Goal: Task Accomplishment & Management: Complete application form

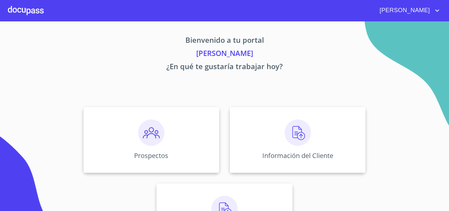
scroll to position [33, 0]
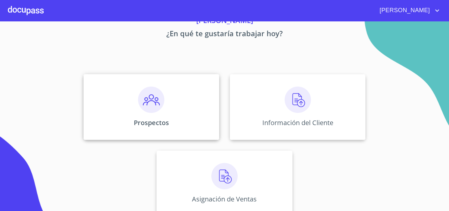
click at [198, 103] on div "Prospectos" at bounding box center [152, 107] width 136 height 66
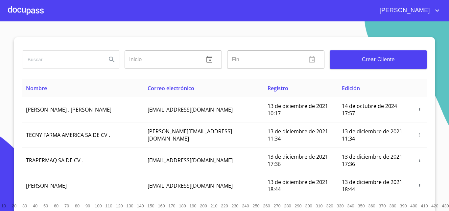
click at [340, 54] on button "Crear Cliente" at bounding box center [378, 59] width 97 height 18
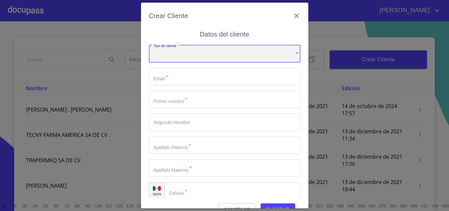
click at [204, 55] on div "​" at bounding box center [225, 54] width 152 height 18
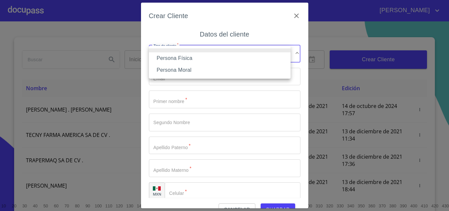
click at [203, 58] on li "Persona Física" at bounding box center [220, 58] width 142 height 12
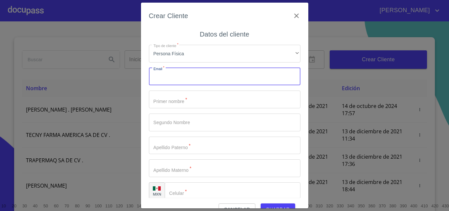
click at [201, 72] on input "Tipo de cliente   *" at bounding box center [225, 77] width 152 height 18
type input "sau"
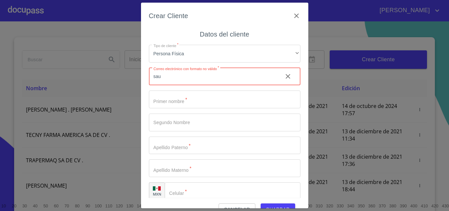
click at [228, 76] on input "sau" at bounding box center [213, 77] width 129 height 18
paste input "saul.mojica.tequila@gmail.com"
type input "saul.mojica.tequila@gmail.com"
click at [228, 91] on input "Tipo de cliente   *" at bounding box center [225, 99] width 152 height 18
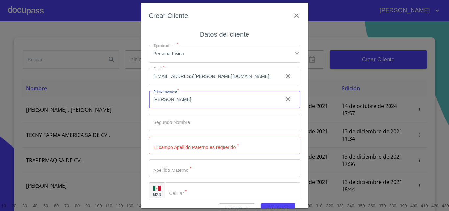
click at [227, 106] on input "saul" at bounding box center [213, 99] width 129 height 18
type input "[PERSON_NAME]"
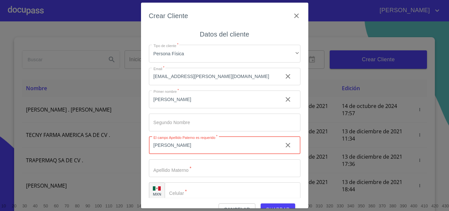
type input "[PERSON_NAME]"
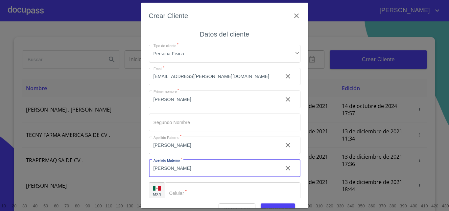
type input "[PERSON_NAME]"
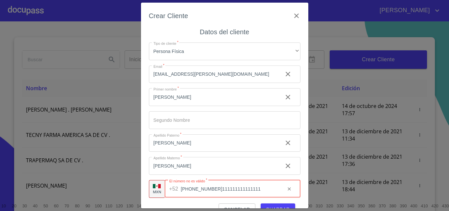
scroll to position [0, 24]
click at [239, 191] on input "(37)411111111111111111111111111111111111111111111111" at bounding box center [230, 189] width 99 height 18
click at [239, 191] on input "(37)11" at bounding box center [230, 189] width 99 height 18
click at [239, 191] on input "11" at bounding box center [230, 189] width 99 height 18
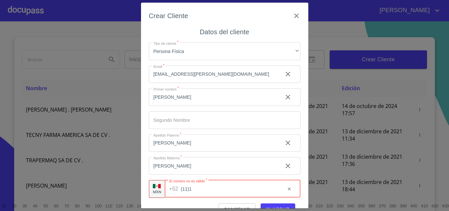
click at [239, 191] on input "(11)1" at bounding box center [230, 189] width 99 height 18
type input "(11)1111111111111111111111111"
click at [239, 191] on input "(11)1111111111111111111111111" at bounding box center [230, 189] width 99 height 18
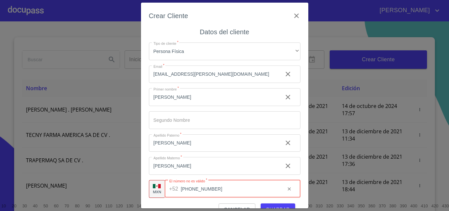
click at [239, 191] on input "(11)1111111111111111111111111" at bounding box center [230, 189] width 99 height 18
paste input "[PHONE_NUMBER]"
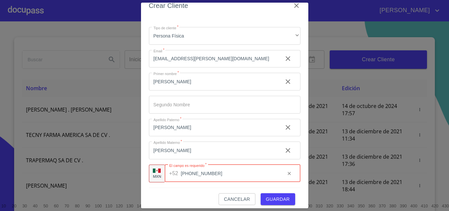
scroll to position [15, 0]
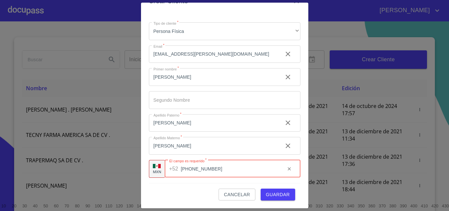
type input "[PHONE_NUMBER]"
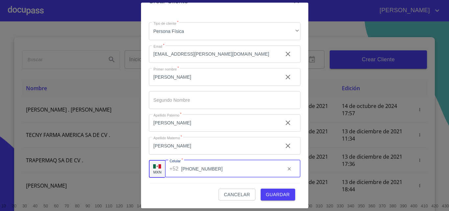
click at [266, 190] on span "Guardar" at bounding box center [278, 194] width 24 height 8
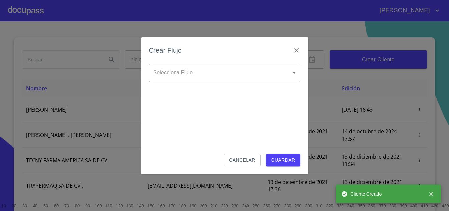
click at [217, 72] on body "JOSÉ DE JESÚS Inicio ​ Fin ​ Crear Cliente Nombre Correo electrónico Registro E…" at bounding box center [224, 105] width 449 height 211
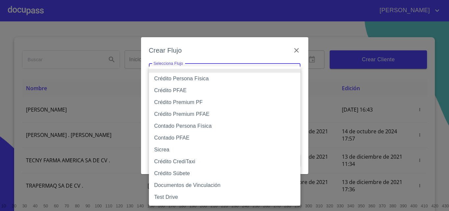
click at [215, 79] on li "Crédito Persona Física" at bounding box center [225, 79] width 152 height 12
type input "61b033e49b8c202ad5bb7912"
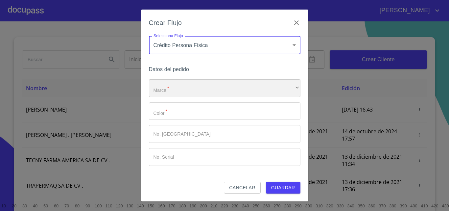
click at [222, 84] on div "​" at bounding box center [225, 88] width 152 height 18
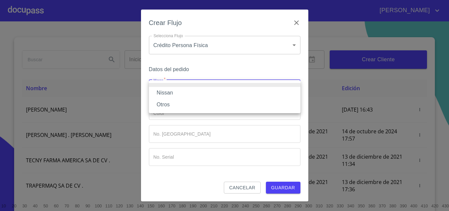
click at [203, 94] on li "Nissan" at bounding box center [225, 93] width 152 height 12
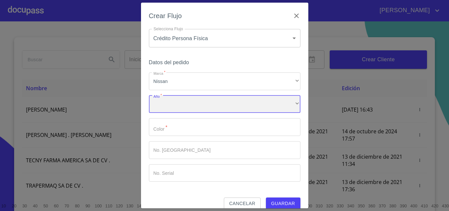
click at [207, 103] on div "​" at bounding box center [225, 104] width 152 height 18
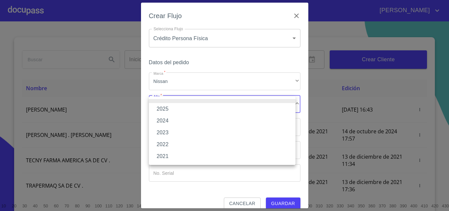
click at [198, 111] on li "2025" at bounding box center [222, 109] width 147 height 12
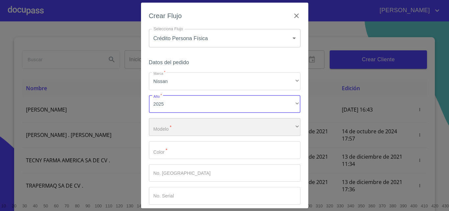
click at [198, 120] on div "​" at bounding box center [225, 127] width 152 height 18
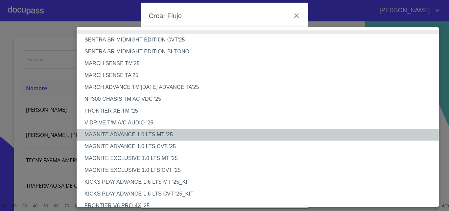
click at [160, 132] on li "MAGNITE ADVANCE 1.0 LTS MT '25" at bounding box center [260, 135] width 367 height 12
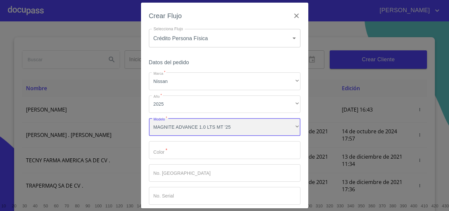
click at [180, 128] on div "MAGNITE ADVANCE 1.0 LTS MT '25" at bounding box center [225, 127] width 152 height 18
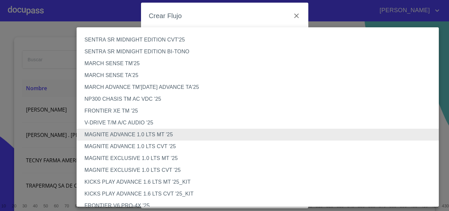
click at [163, 159] on li "MAGNITE EXCLUSIVE 1.0 LTS MT '25" at bounding box center [260, 158] width 367 height 12
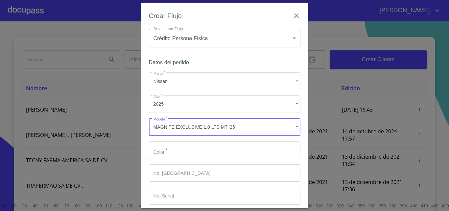
click at [183, 150] on input "Marca   *" at bounding box center [225, 150] width 152 height 18
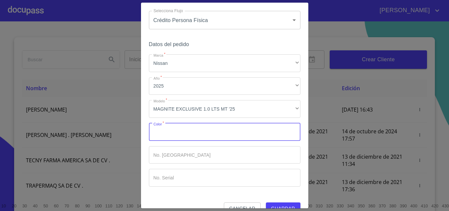
scroll to position [32, 0]
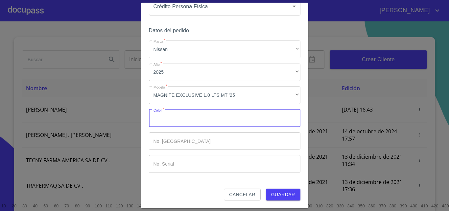
click at [187, 120] on input "Marca   *" at bounding box center [225, 118] width 152 height 18
type input "BLANCO"
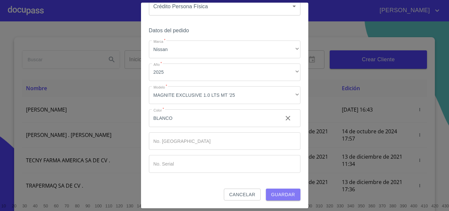
click at [277, 194] on span "Guardar" at bounding box center [283, 194] width 24 height 8
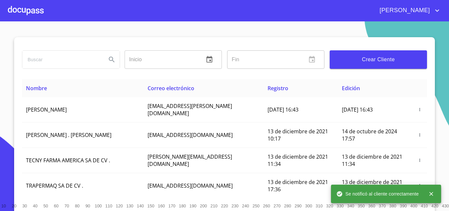
click at [7, 9] on div "[PERSON_NAME] DE [PERSON_NAME]" at bounding box center [224, 10] width 449 height 21
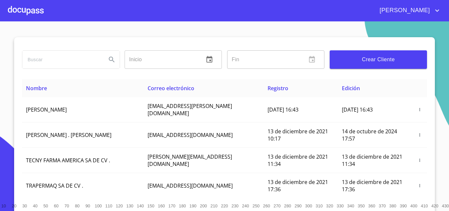
click at [33, 10] on div at bounding box center [26, 10] width 36 height 21
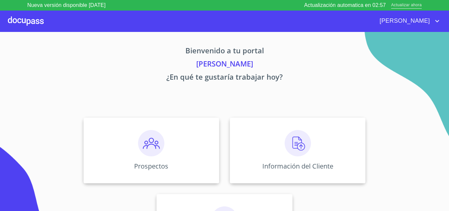
click at [404, 6] on span "Actualizar ahora" at bounding box center [406, 5] width 31 height 7
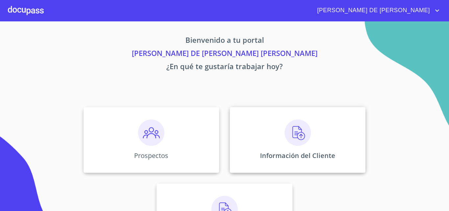
click at [292, 148] on div "Información del Cliente" at bounding box center [298, 140] width 136 height 66
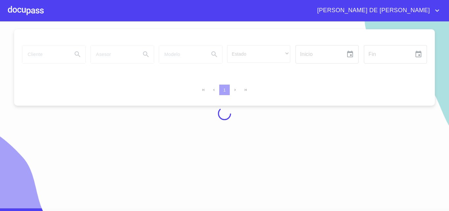
scroll to position [6, 0]
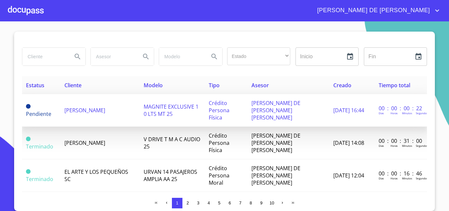
click at [68, 107] on span "[PERSON_NAME]" at bounding box center [84, 110] width 41 height 7
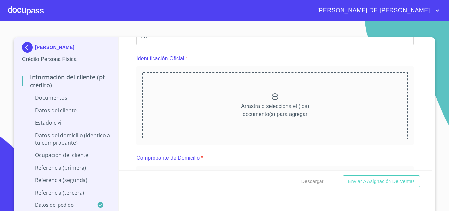
scroll to position [66, 0]
click at [271, 98] on icon at bounding box center [275, 96] width 8 height 8
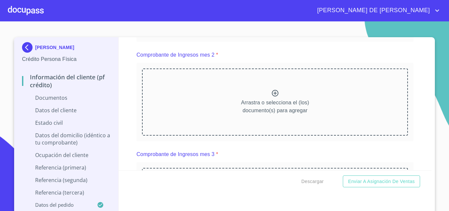
scroll to position [427, 0]
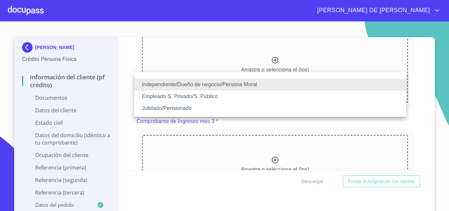
click at [247, 95] on li "Empleado S. Privado/S. Público" at bounding box center [270, 96] width 272 height 12
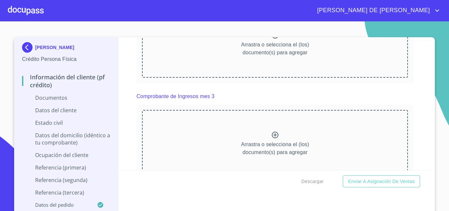
scroll to position [493, 0]
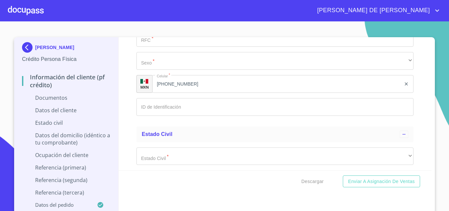
scroll to position [1052, 0]
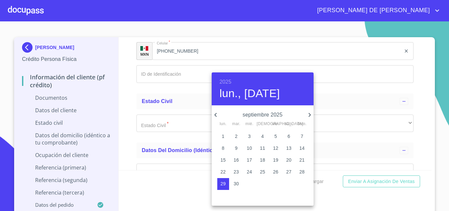
click at [342, 94] on div at bounding box center [224, 105] width 449 height 211
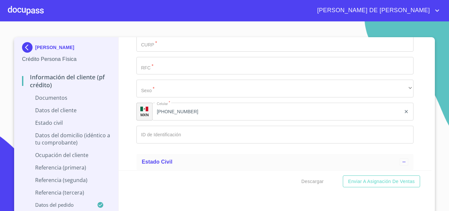
scroll to position [986, 0]
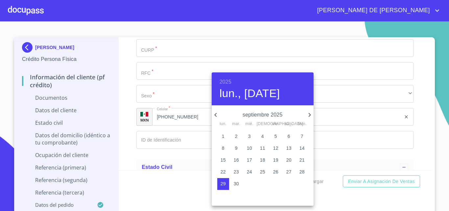
click at [228, 82] on h6 "2025" at bounding box center [226, 81] width 12 height 9
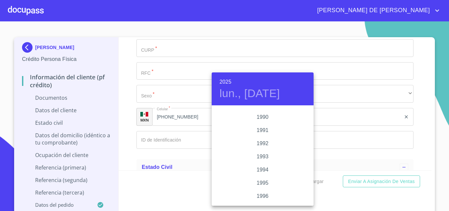
scroll to position [848, 0]
click at [273, 194] on div "1996" at bounding box center [263, 198] width 102 height 13
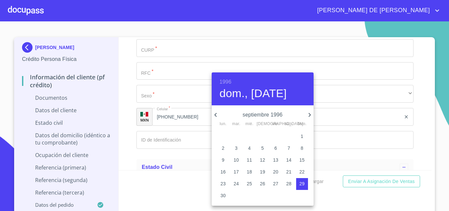
click at [216, 114] on icon "button" at bounding box center [216, 115] width 8 height 8
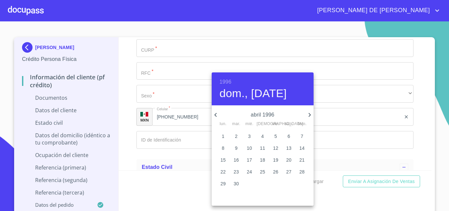
click at [309, 113] on icon "button" at bounding box center [309, 115] width 2 height 4
click at [275, 169] on p "24" at bounding box center [275, 171] width 5 height 7
type input "24 de may. de 1996"
click at [342, 158] on div at bounding box center [224, 105] width 449 height 211
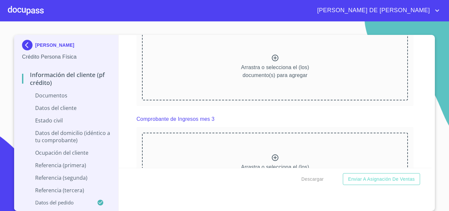
scroll to position [460, 0]
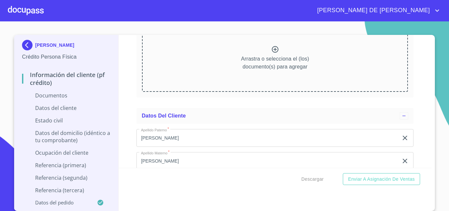
scroll to position [756, 0]
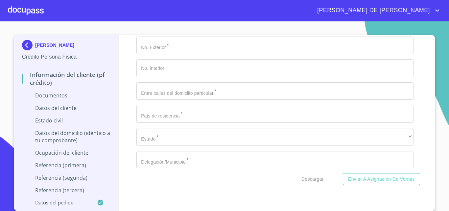
scroll to position [1282, 0]
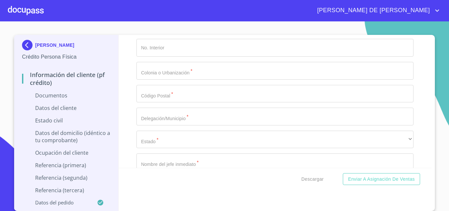
scroll to position [1677, 0]
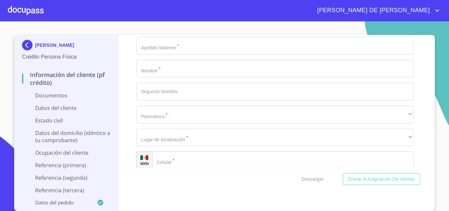
scroll to position [2170, 0]
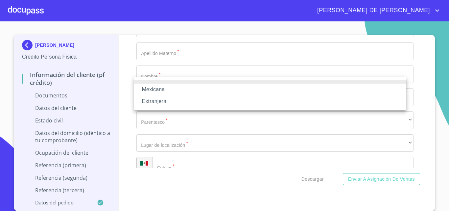
click at [230, 92] on li "Mexicana" at bounding box center [270, 90] width 272 height 12
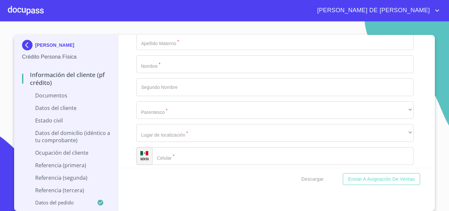
scroll to position [2236, 0]
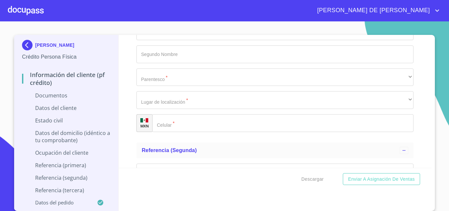
paste input "MORS960524HJCJYL02"
type input "MORS960524HJCJYL02"
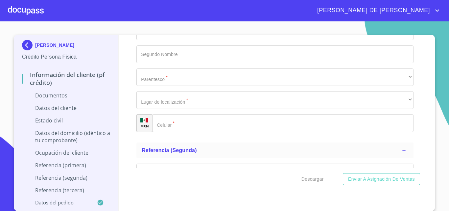
drag, startPoint x: 168, startPoint y: 89, endPoint x: 137, endPoint y: 91, distance: 30.7
paste input "MORS960524"
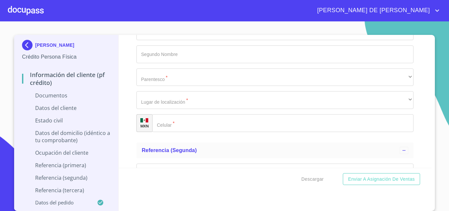
type input "MORS9605244N3"
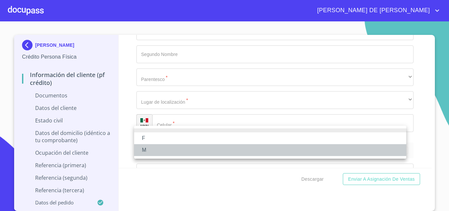
click at [187, 147] on li "M" at bounding box center [270, 150] width 272 height 12
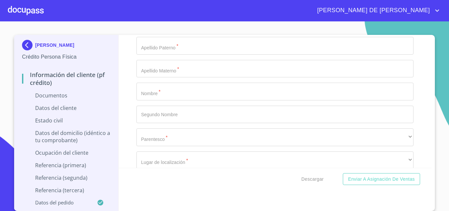
scroll to position [2400, 0]
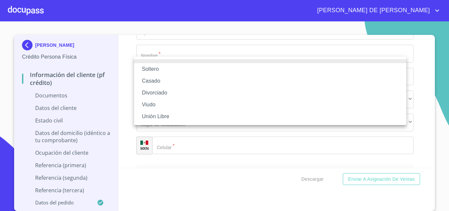
click at [165, 72] on li "Soltero" at bounding box center [270, 69] width 272 height 12
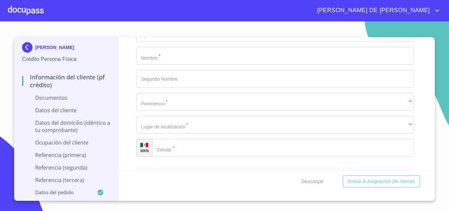
scroll to position [0, 0]
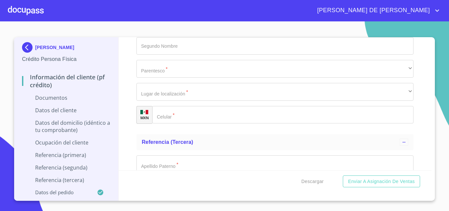
type input "[GEOGRAPHIC_DATA]"
type input "75"
type input "46400"
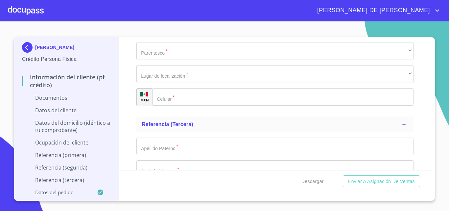
scroll to position [2466, 0]
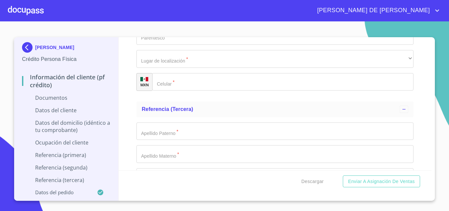
type input "MANANTIAL / CERRADA"
type input "[GEOGRAPHIC_DATA]"
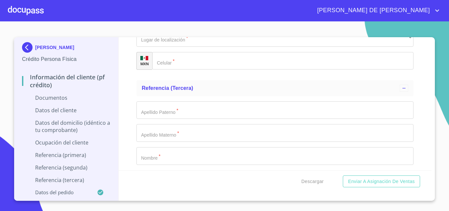
scroll to position [2502, 0]
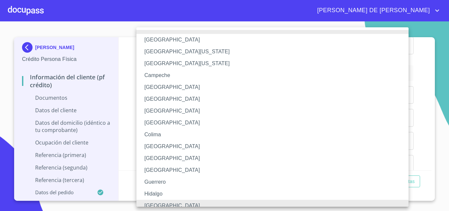
scroll to position [5, 0]
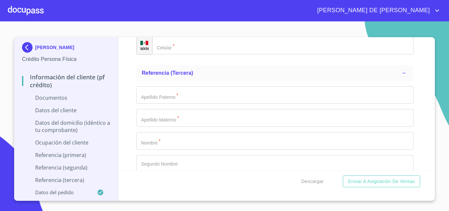
type input "TEQUILA"
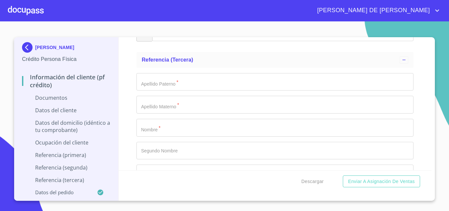
scroll to position [2581, 0]
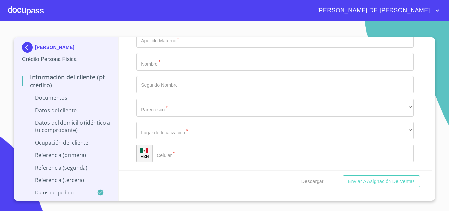
type input "TEQUILA"
type input "46400"
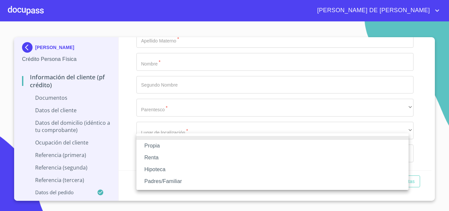
click at [222, 148] on li "Propia" at bounding box center [272, 146] width 272 height 12
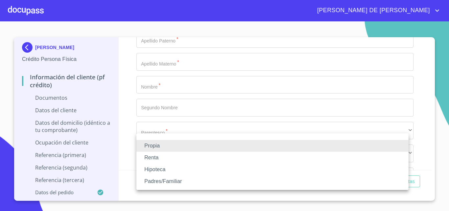
click at [202, 180] on li "Padres/Familiar" at bounding box center [272, 181] width 272 height 12
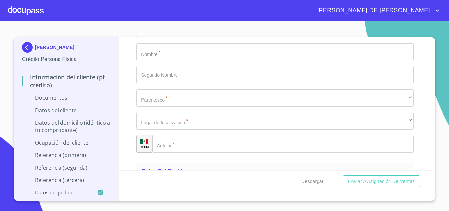
scroll to position [2614, 0]
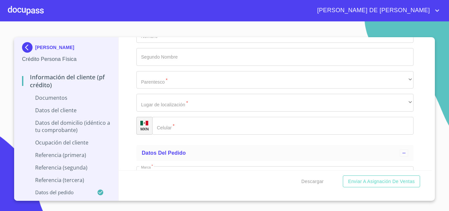
scroll to position [2647, 0]
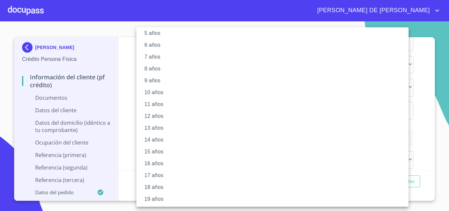
scroll to position [79, 0]
click at [177, 193] on li "20 años" at bounding box center [274, 198] width 277 height 12
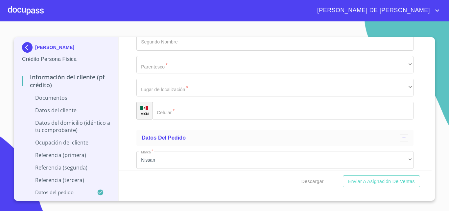
scroll to position [78, 0]
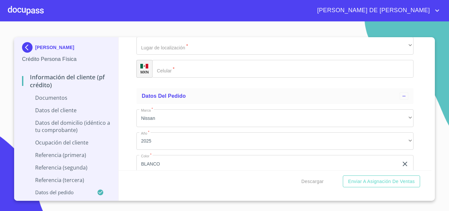
scroll to position [2745, 0]
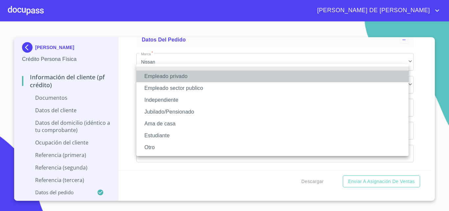
click at [187, 78] on li "Empleado privado" at bounding box center [272, 76] width 272 height 12
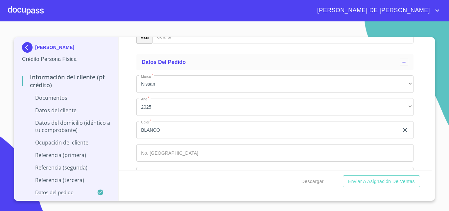
type input "TEQUILERA SANTA [PERSON_NAME]"
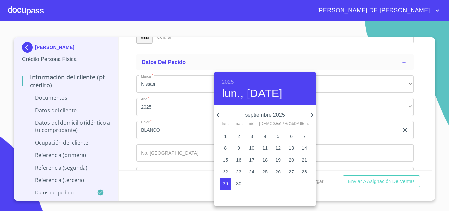
click at [230, 80] on h6 "2025" at bounding box center [228, 81] width 12 height 9
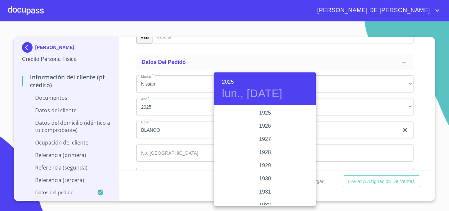
scroll to position [1276, 0]
click at [263, 125] on div "2023" at bounding box center [265, 125] width 102 height 13
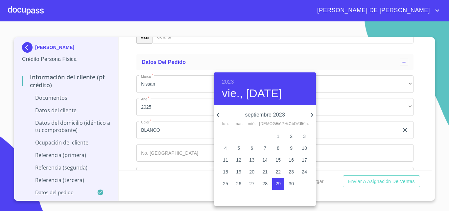
click at [219, 115] on icon "button" at bounding box center [218, 115] width 8 height 8
click at [221, 116] on icon "button" at bounding box center [218, 115] width 8 height 8
click at [219, 115] on icon "button" at bounding box center [218, 115] width 8 height 8
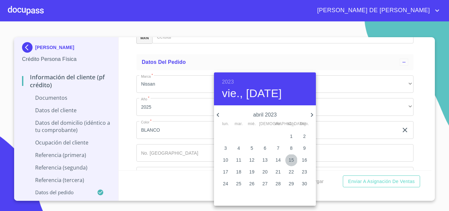
click at [289, 159] on p "15" at bounding box center [291, 159] width 5 height 7
type input "15 de abr. de 2023"
click at [341, 135] on div at bounding box center [224, 105] width 449 height 211
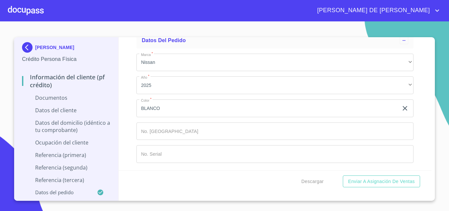
scroll to position [2778, 0]
type input "s"
type input "SUPERVISOR DE AREA"
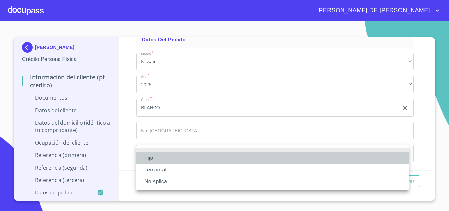
click at [225, 158] on li "Fijo" at bounding box center [272, 158] width 272 height 12
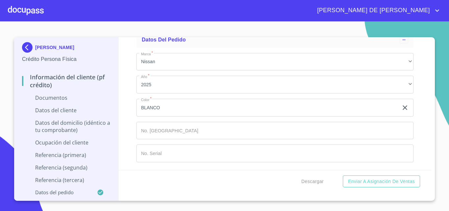
scroll to position [2844, 0]
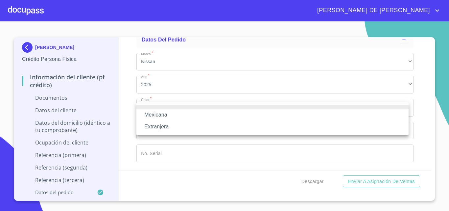
click at [237, 117] on li "Mexicana" at bounding box center [272, 115] width 272 height 12
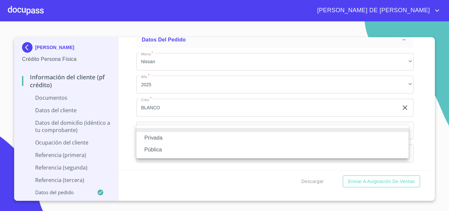
click at [223, 141] on li "Privada" at bounding box center [272, 138] width 272 height 12
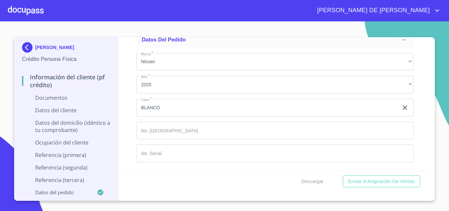
type input "d"
type input "DESTILADOS DE TEQUILA"
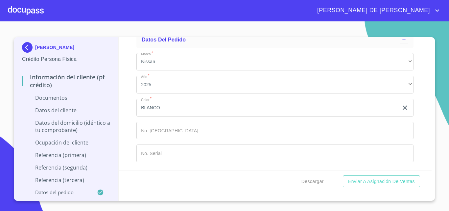
type input "[GEOGRAPHIC_DATA]"
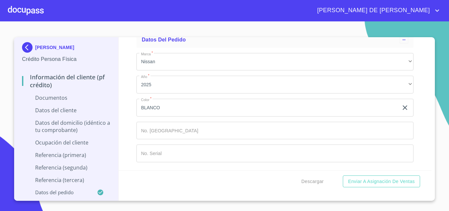
type input "15"
type input "[GEOGRAPHIC_DATA] 15"
type input "42"
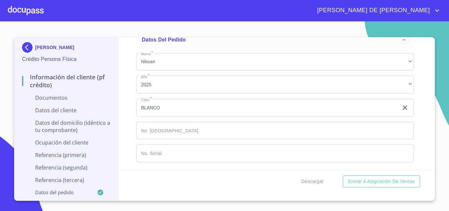
type input "SANTA [PERSON_NAME]"
type input "46409"
type input "TEQUILA"
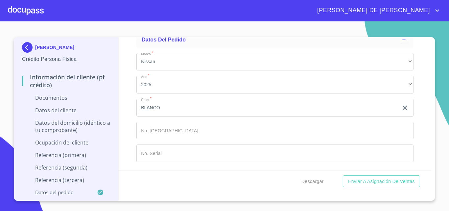
scroll to position [3078, 0]
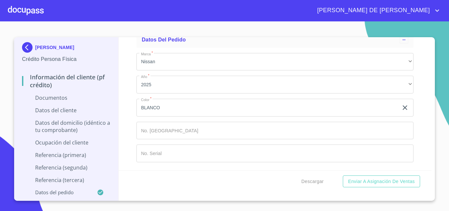
type input "[PERSON_NAME]"
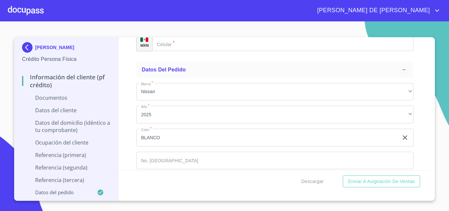
scroll to position [2737, 0]
type input "22500"
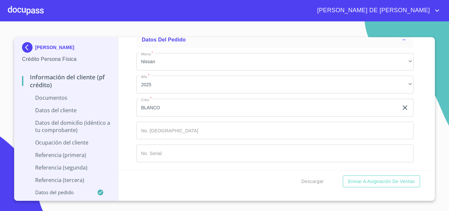
scroll to position [2935, 0]
type input "[PHONE_NUMBER]"
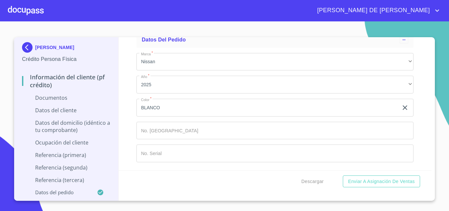
type input "[PERSON_NAME]"
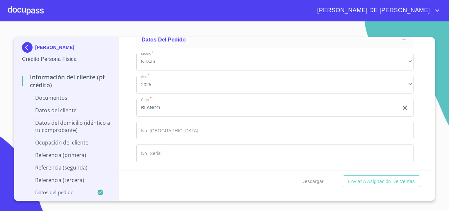
type input "[PERSON_NAME]"
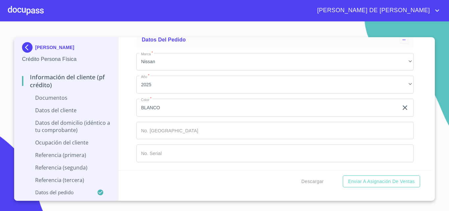
scroll to position [3254, 0]
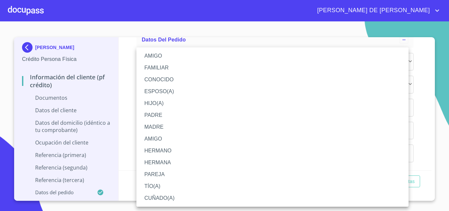
click at [186, 58] on li "AMIGO" at bounding box center [272, 56] width 272 height 12
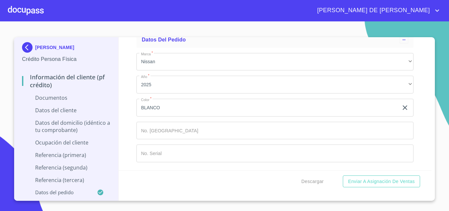
scroll to position [3320, 0]
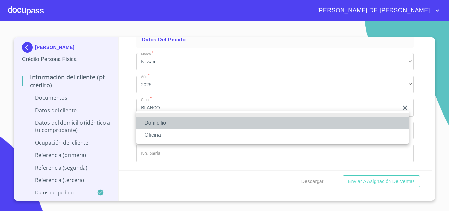
click at [280, 123] on li "Domicilio" at bounding box center [272, 123] width 272 height 12
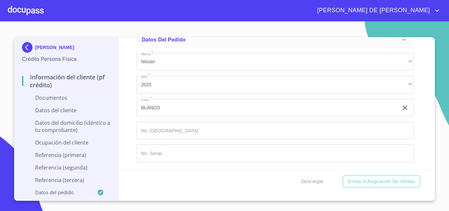
type input "[PHONE_NUMBER]"
type input "[PERSON_NAME]"
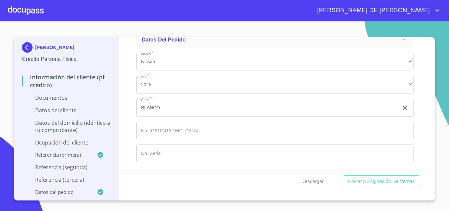
type input "MANUEL"
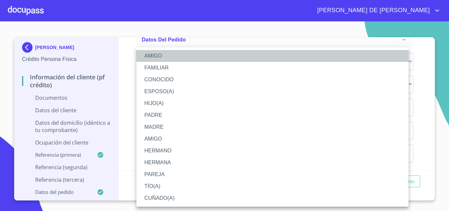
click at [210, 53] on li "AMIGO" at bounding box center [272, 56] width 272 height 12
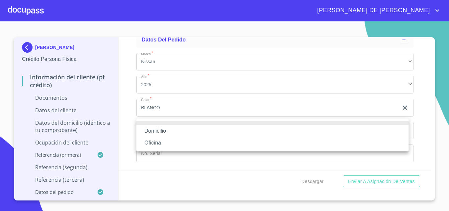
click at [193, 134] on li "Domicilio" at bounding box center [272, 131] width 272 height 12
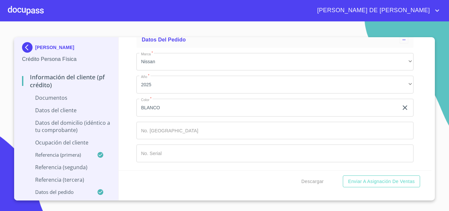
click at [196, 149] on div "Domicilio Oficina" at bounding box center [224, 105] width 449 height 211
type input "[PHONE_NUMBER]"
type input "[PERSON_NAME]"
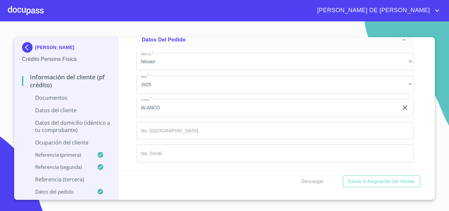
type input "A"
type input "AGUAS"
type input "[PERSON_NAME]"
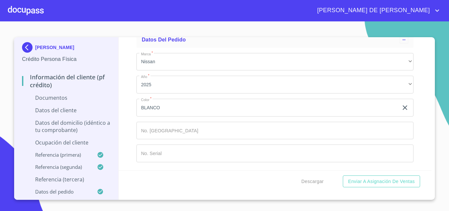
type input "[PERSON_NAME]"
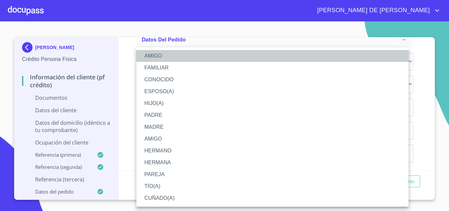
click at [211, 57] on li "AMIGO" at bounding box center [272, 56] width 272 height 12
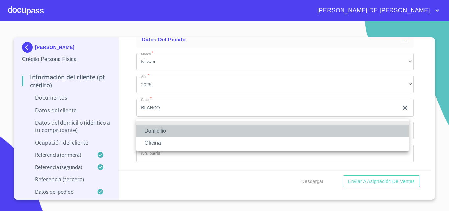
click at [185, 128] on li "Domicilio" at bounding box center [272, 131] width 272 height 12
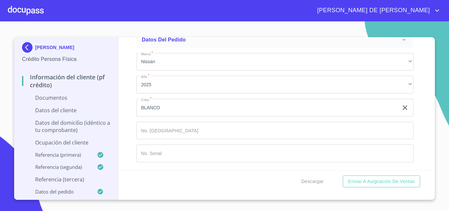
click at [190, 21] on input "Documento de identificación   *" at bounding box center [291, 13] width 245 height 18
type input "[PHONE_NUMBER]"
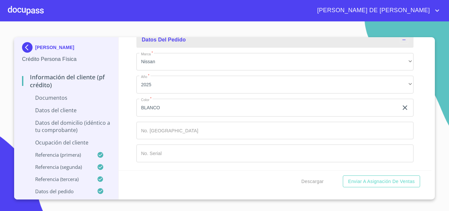
scroll to position [3132, 0]
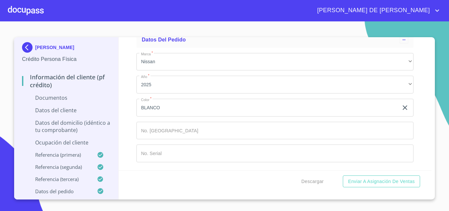
type input "h"
type input "[PERSON_NAME]"
type input "JEFE DE AREA"
type input "[PHONE_NUMBER]"
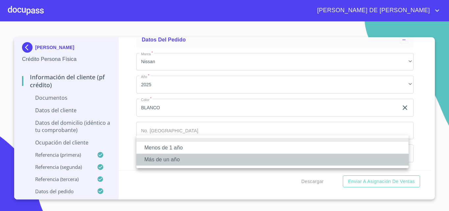
click at [202, 156] on li "Más de un año" at bounding box center [272, 160] width 272 height 12
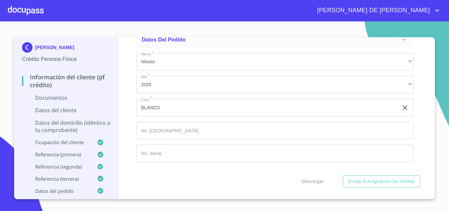
scroll to position [3822, 0]
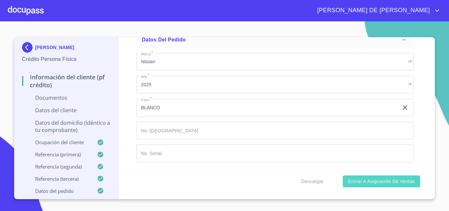
click at [367, 180] on span "Enviar a Asignación de Ventas" at bounding box center [381, 181] width 67 height 8
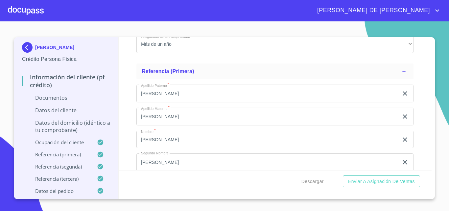
scroll to position [2168, 0]
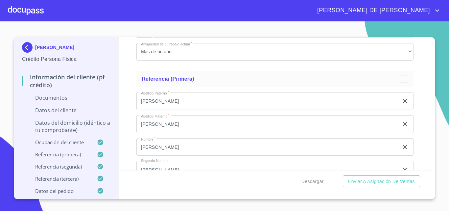
type input "[GEOGRAPHIC_DATA]"
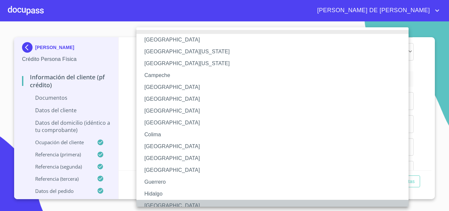
click at [156, 202] on li "[GEOGRAPHIC_DATA]" at bounding box center [274, 206] width 277 height 12
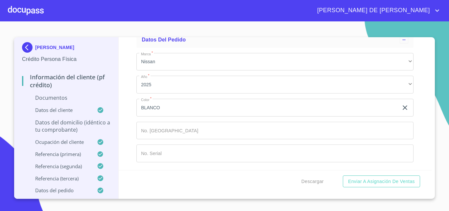
scroll to position [3450, 0]
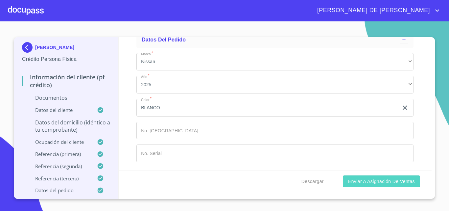
click at [388, 175] on button "Enviar a Asignación de Ventas" at bounding box center [381, 181] width 77 height 12
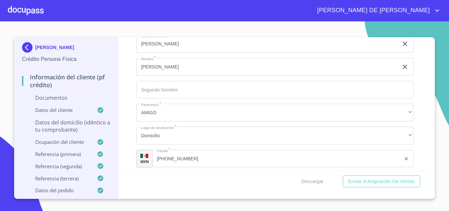
scroll to position [2633, 0]
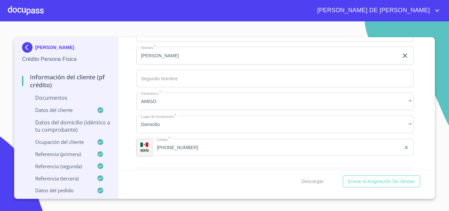
type input "$1,650,000"
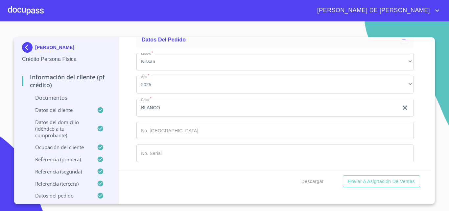
scroll to position [3060, 0]
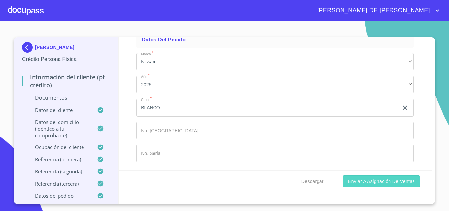
click at [371, 181] on span "Enviar a Asignación de Ventas" at bounding box center [381, 181] width 67 height 8
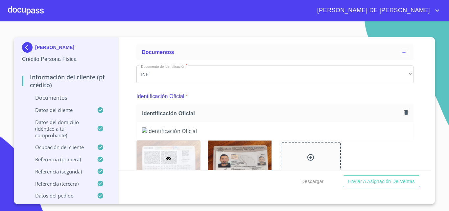
scroll to position [0, 0]
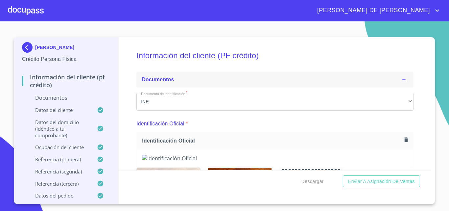
click at [401, 77] on icon at bounding box center [403, 79] width 5 height 5
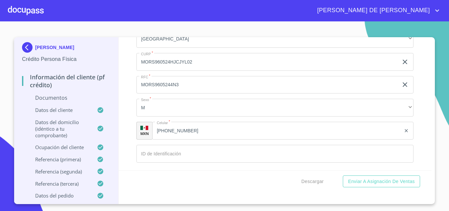
scroll to position [263, 0]
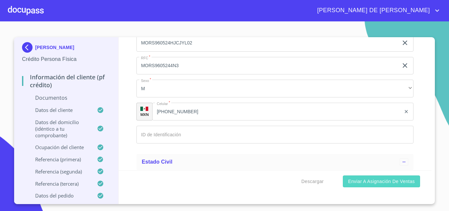
click at [377, 176] on button "Enviar a Asignación de Ventas" at bounding box center [381, 181] width 77 height 12
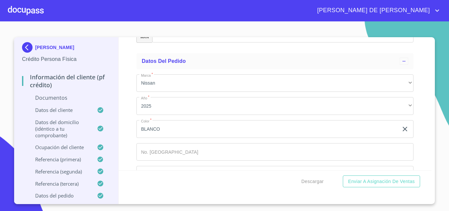
scroll to position [1769, 0]
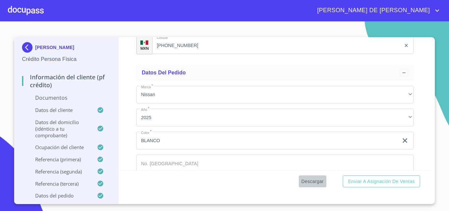
click at [319, 178] on span "Descargar" at bounding box center [312, 181] width 22 height 8
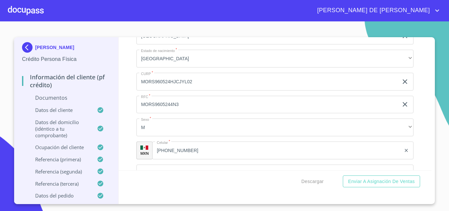
scroll to position [0, 0]
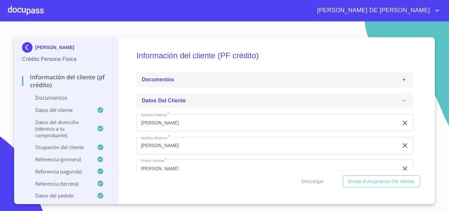
click at [340, 93] on div "Datos del cliente" at bounding box center [274, 101] width 277 height 16
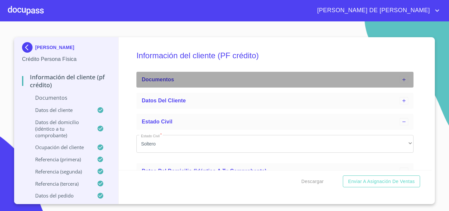
click at [335, 81] on div "Documentos" at bounding box center [271, 80] width 258 height 8
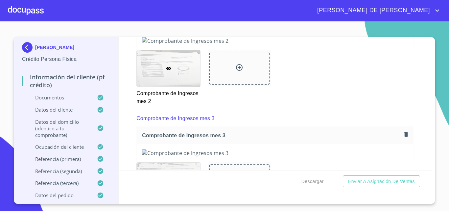
scroll to position [658, 0]
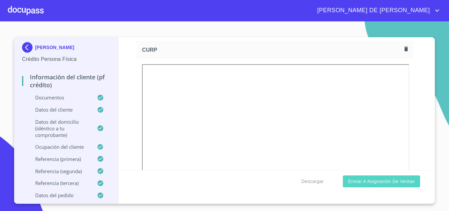
click at [366, 176] on button "Enviar a Asignación de Ventas" at bounding box center [381, 181] width 77 height 12
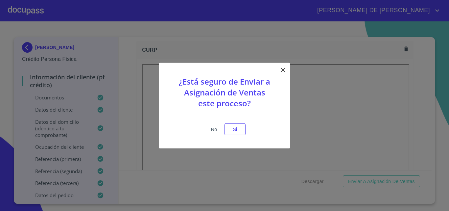
click at [217, 131] on span "No" at bounding box center [214, 129] width 16 height 8
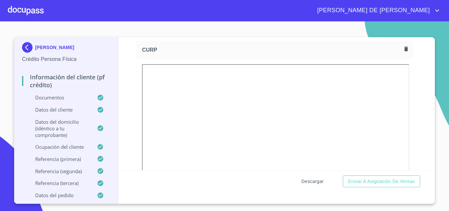
click at [300, 184] on button "Descargar" at bounding box center [313, 181] width 28 height 12
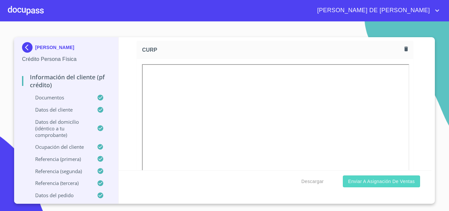
click at [392, 178] on span "Enviar a Asignación de Ventas" at bounding box center [381, 181] width 67 height 8
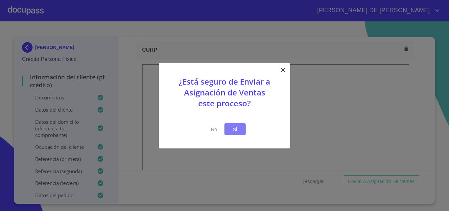
click at [231, 128] on span "Si" at bounding box center [235, 129] width 11 height 8
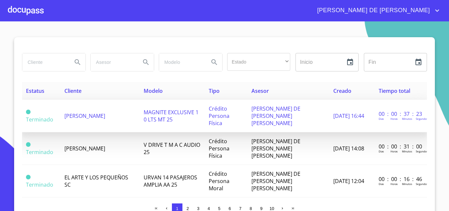
click at [47, 105] on td "Terminado" at bounding box center [41, 116] width 38 height 33
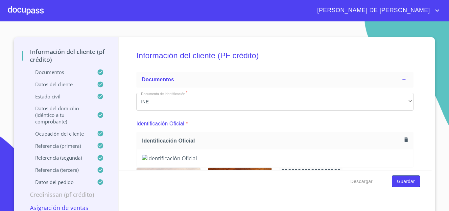
click at [409, 181] on span "Guardar" at bounding box center [406, 181] width 18 height 8
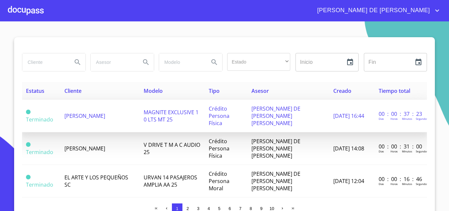
click at [127, 117] on td "[PERSON_NAME]" at bounding box center [99, 116] width 79 height 33
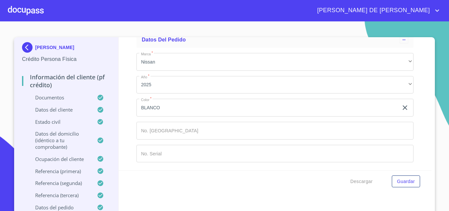
scroll to position [4147, 0]
click at [353, 181] on span "Descargar" at bounding box center [361, 181] width 22 height 8
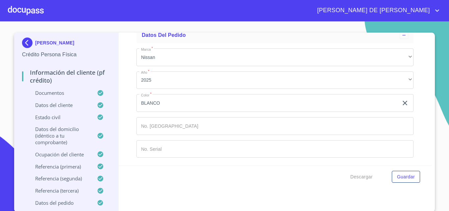
scroll to position [6, 0]
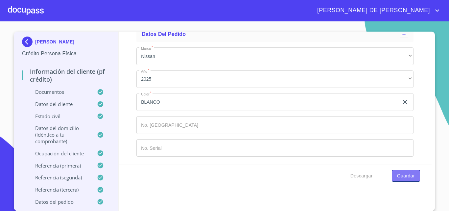
click at [392, 177] on button "Guardar" at bounding box center [406, 176] width 28 height 12
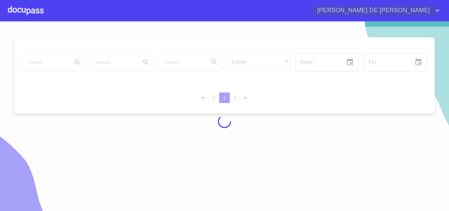
click at [439, 9] on icon "account of current user" at bounding box center [437, 11] width 8 height 8
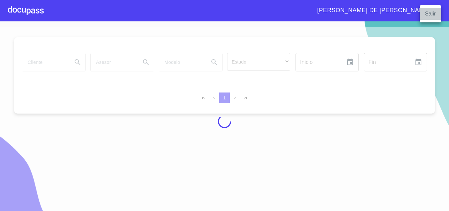
click at [435, 11] on li "Salir" at bounding box center [430, 14] width 21 height 12
